Goal: Check status: Check status

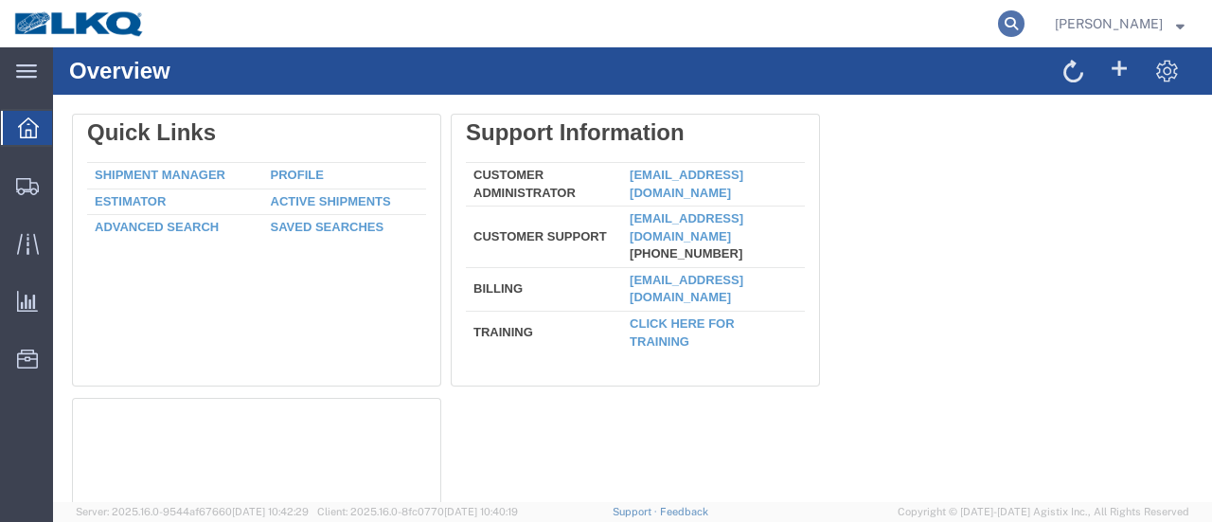
click at [1025, 17] on icon at bounding box center [1011, 23] width 27 height 27
type input "56137945"
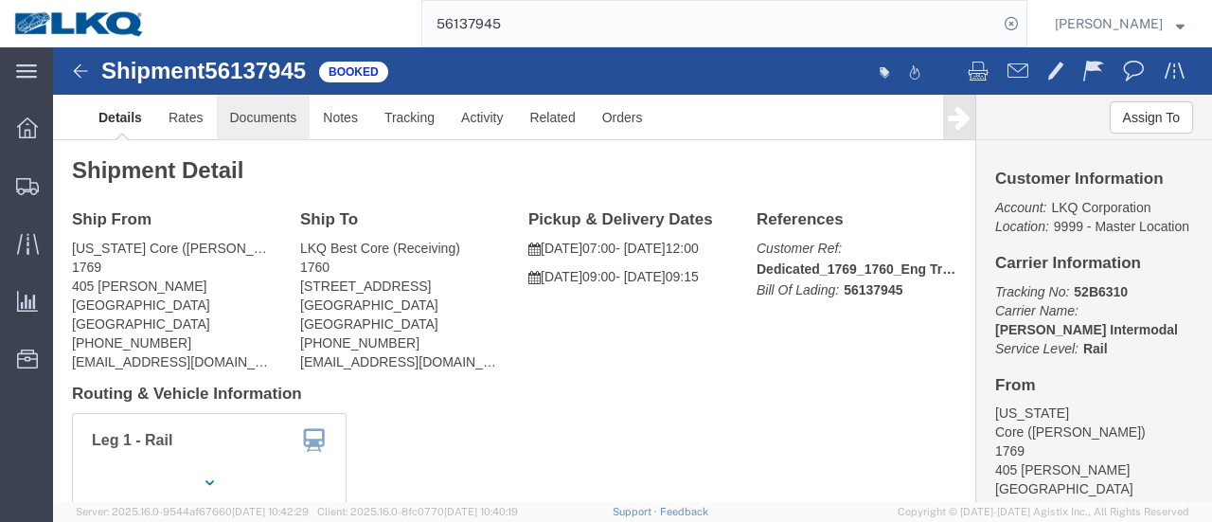
click link "Documents"
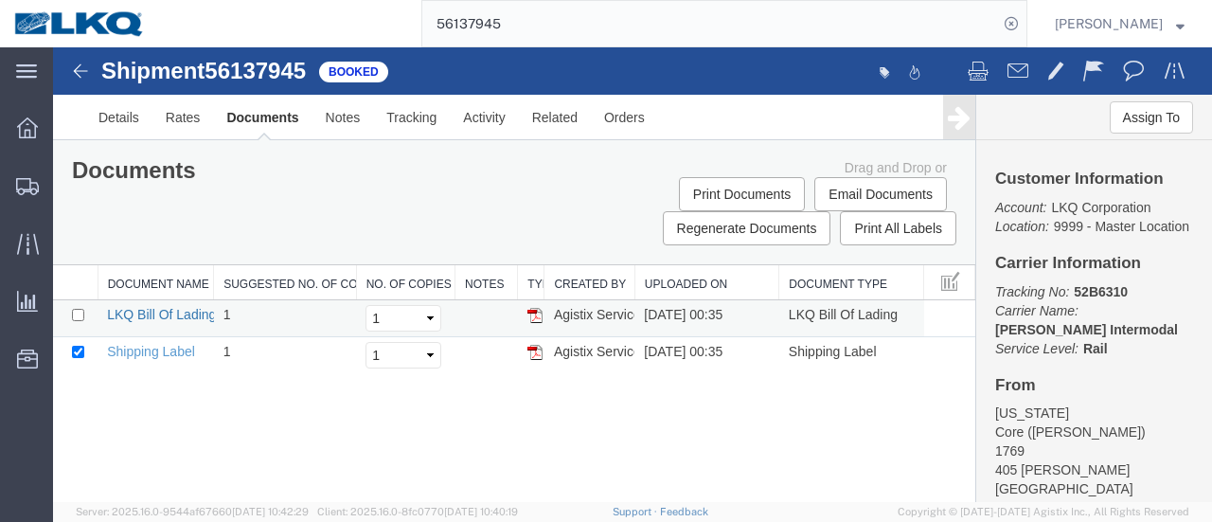
click at [189, 314] on link "LKQ Bill Of Lading" at bounding box center [161, 314] width 109 height 15
